Goal: Task Accomplishment & Management: Complete application form

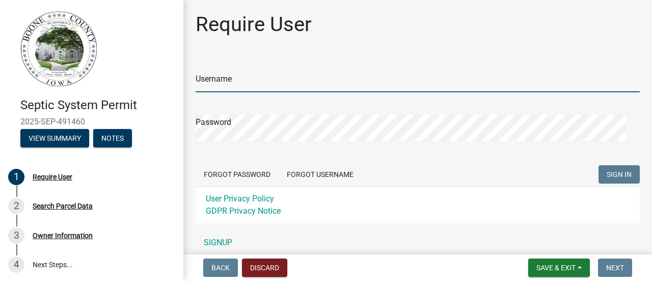
click at [277, 92] on input "Username" at bounding box center [418, 81] width 444 height 21
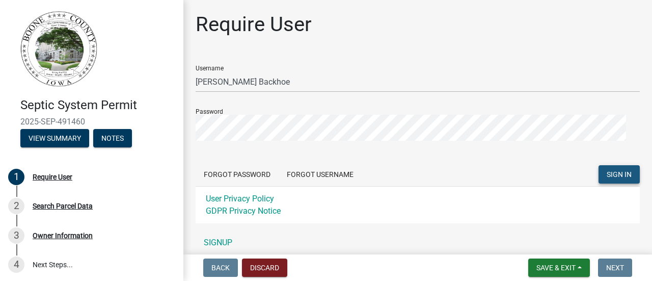
click at [606, 183] on button "SIGN IN" at bounding box center [619, 174] width 41 height 18
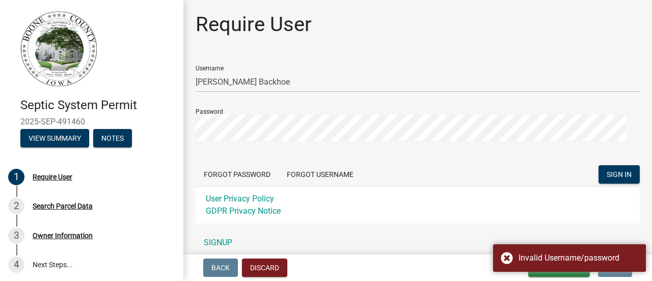
click at [267, 83] on div "Username [PERSON_NAME] Backhoe" at bounding box center [418, 74] width 444 height 35
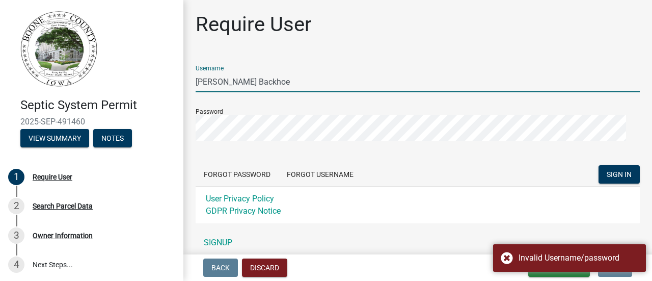
click at [300, 92] on input "[PERSON_NAME] Backhoe" at bounding box center [418, 81] width 444 height 21
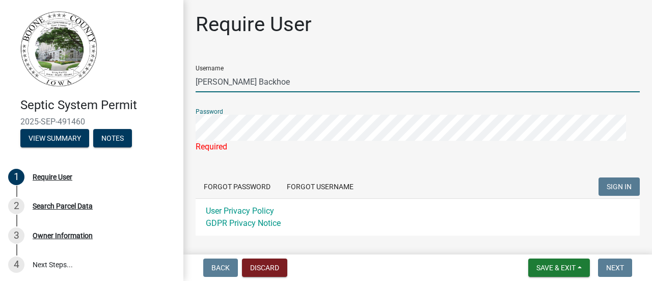
click at [287, 92] on input "[PERSON_NAME] Backhoe" at bounding box center [418, 81] width 444 height 21
type input "B"
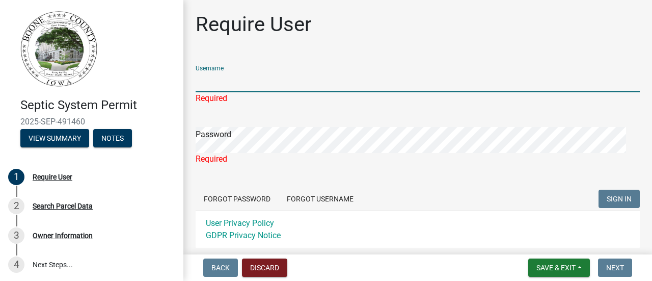
click at [272, 92] on input "Username" at bounding box center [418, 81] width 444 height 21
type input "Pakmice"
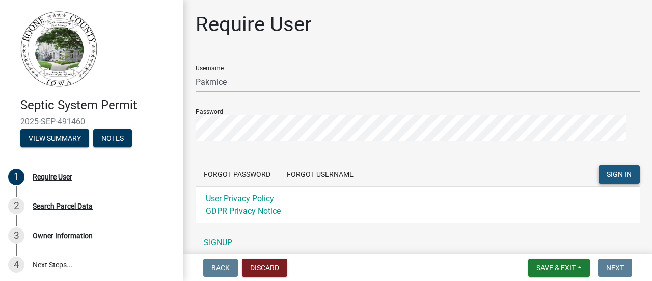
click at [599, 183] on button "SIGN IN" at bounding box center [619, 174] width 41 height 18
